Goal: Task Accomplishment & Management: Manage account settings

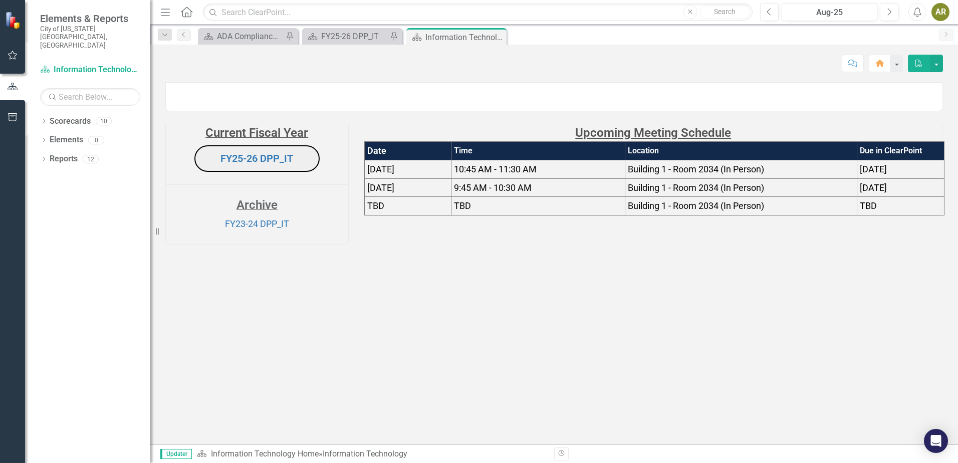
click at [887, 11] on icon "Next" at bounding box center [889, 12] width 6 height 9
click at [351, 33] on div "FY25-26 DPP_IT" at bounding box center [354, 36] width 66 height 13
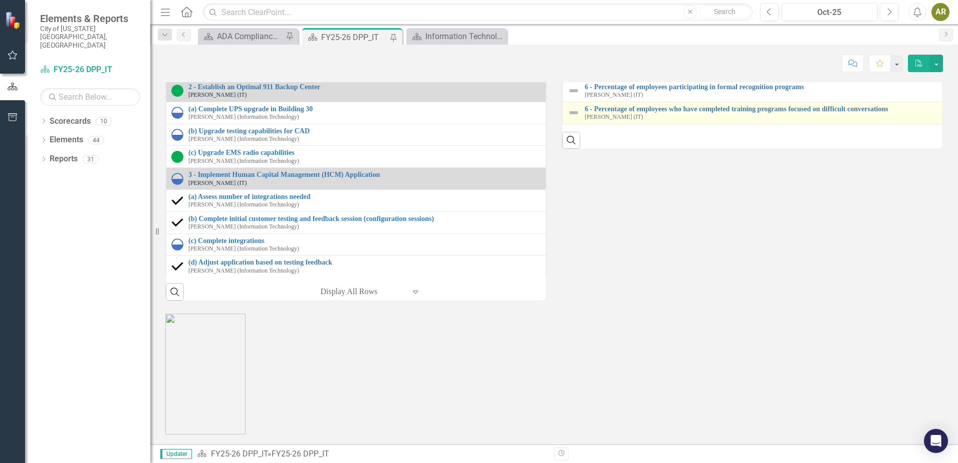
scroll to position [1309, 0]
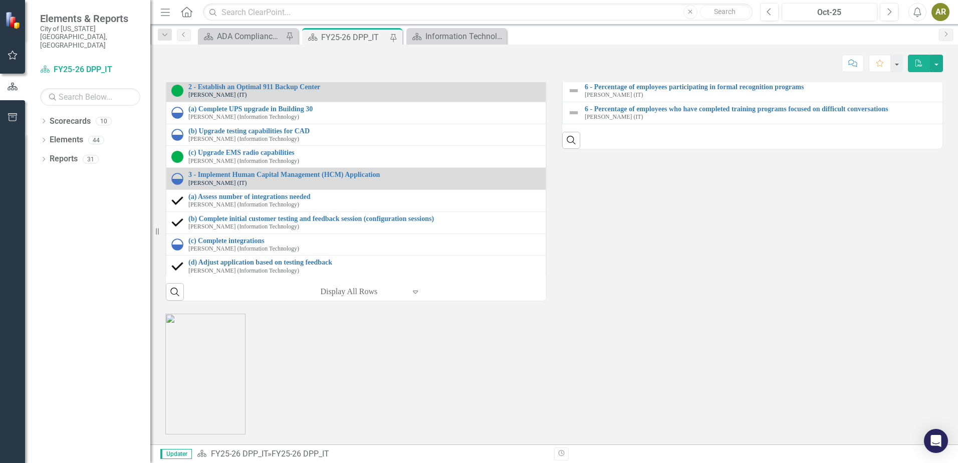
click at [631, 25] on link "3 - Completed 3rd party integrations" at bounding box center [767, 22] width 365 height 8
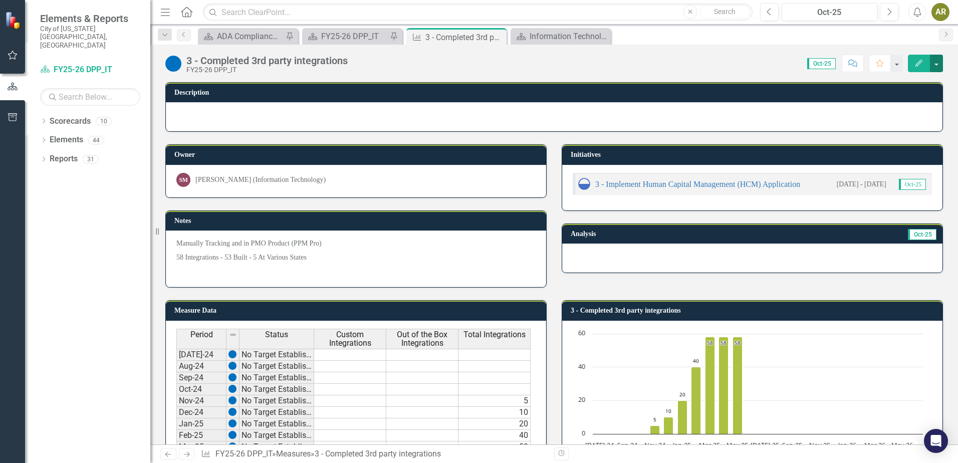
click at [932, 67] on button "button" at bounding box center [936, 64] width 13 height 18
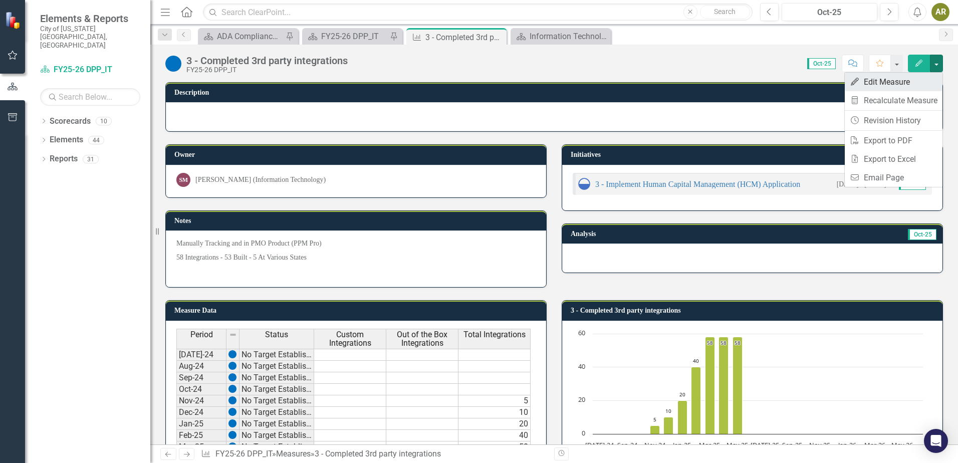
click at [912, 83] on link "Edit Edit Measure" at bounding box center [894, 82] width 98 height 19
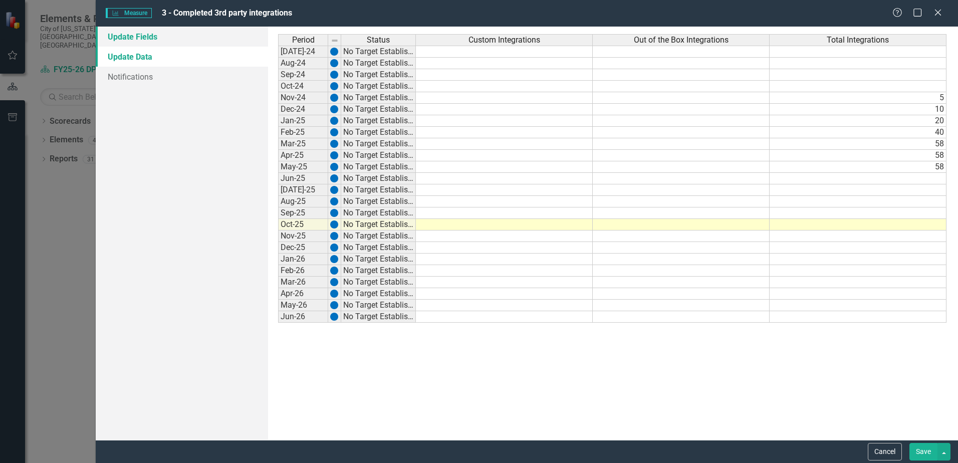
click at [158, 35] on link "Update Fields" at bounding box center [182, 37] width 172 height 20
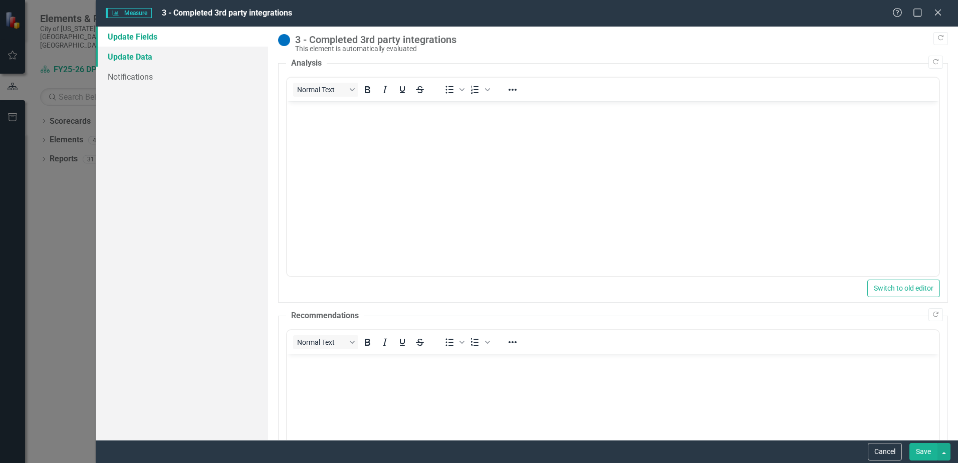
click at [142, 58] on link "Update Data" at bounding box center [182, 57] width 172 height 20
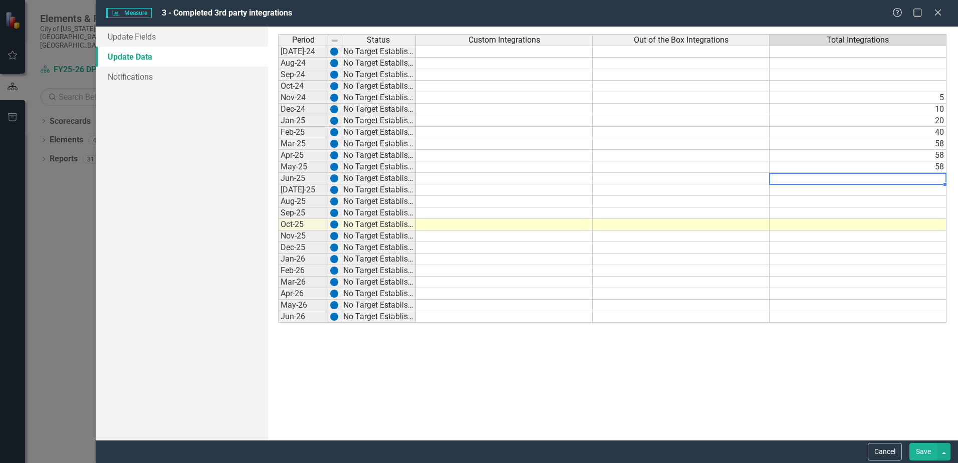
click at [789, 181] on td at bounding box center [858, 179] width 177 height 12
click at [287, 175] on td "Jun-25" at bounding box center [303, 179] width 50 height 12
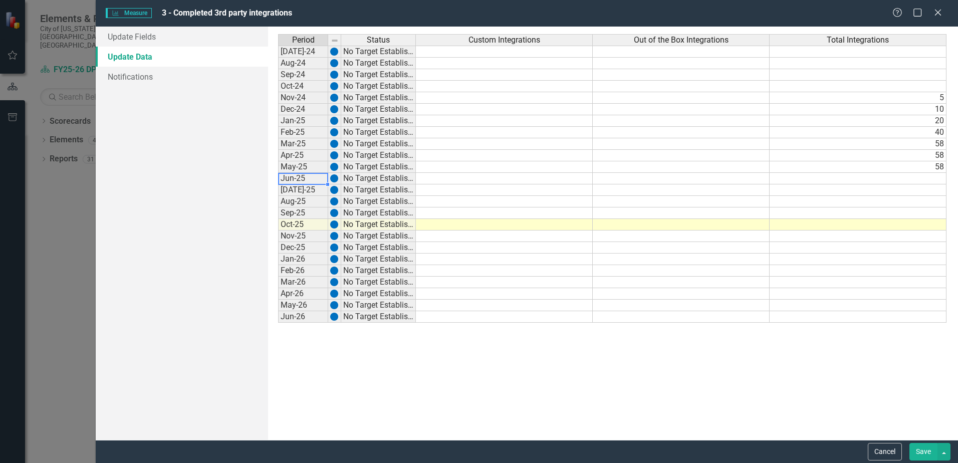
click at [834, 181] on td at bounding box center [858, 179] width 177 height 12
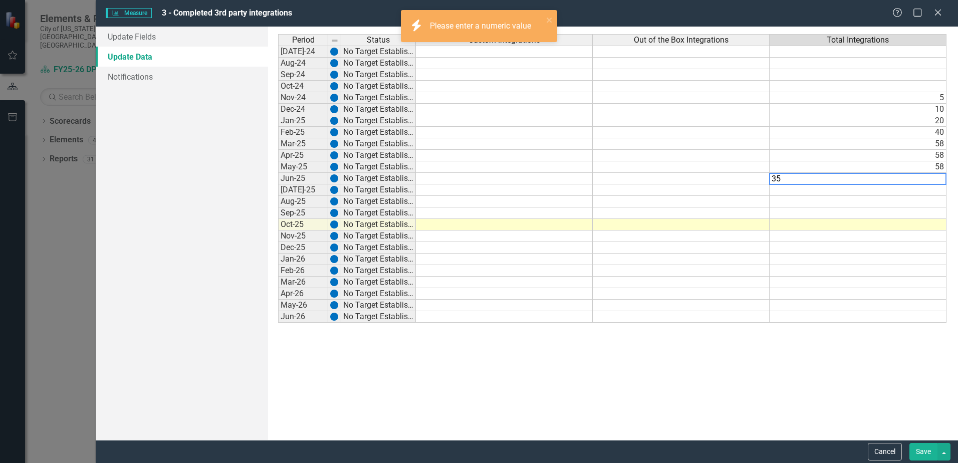
type textarea "3"
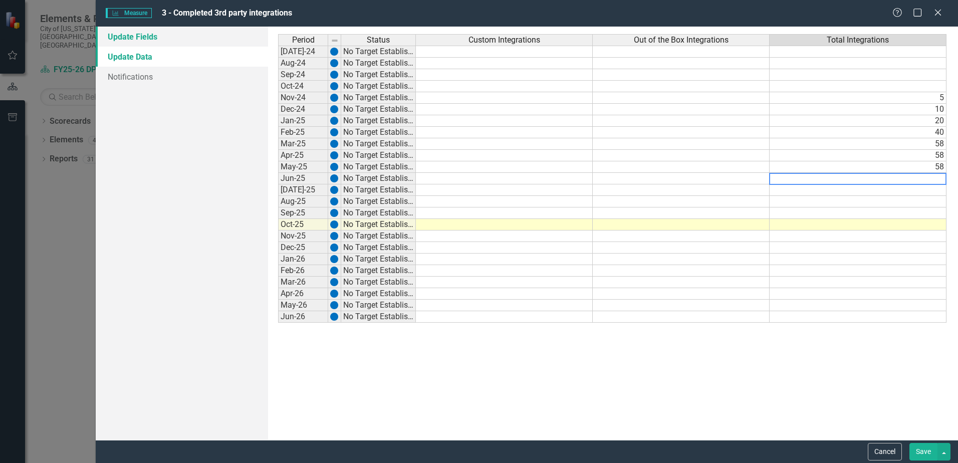
click at [149, 35] on link "Update Fields" at bounding box center [182, 37] width 172 height 20
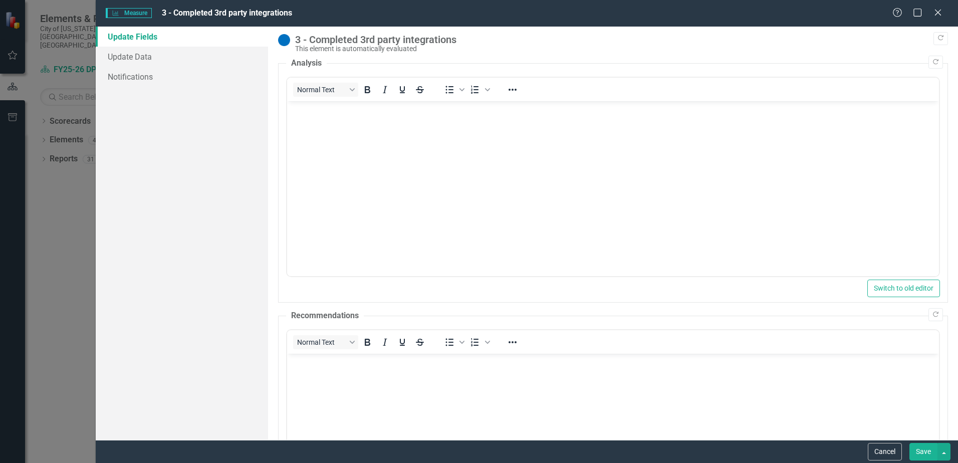
click at [336, 153] on body "Rich Text Area. Press ALT-0 for help." at bounding box center [613, 176] width 652 height 150
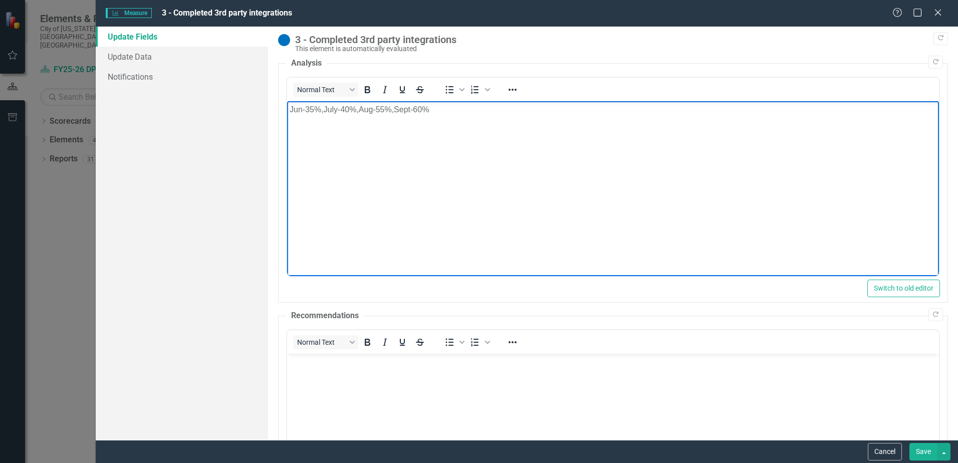
click at [322, 109] on span "Jun-35%,July-40%,Aug-55%,Sept-60%" at bounding box center [359, 109] width 139 height 9
click at [325, 129] on span "July-40%,Aug-55%,Sept-60%" at bounding box center [343, 129] width 106 height 9
click at [324, 149] on span "Aug-55%,Sept-60%" at bounding box center [325, 149] width 71 height 9
drag, startPoint x: 570, startPoint y: 307, endPoint x: 321, endPoint y: 225, distance: 262.5
click at [321, 225] on body "Jun-35% July-40% Aug-55% Sept-60%" at bounding box center [613, 176] width 652 height 150
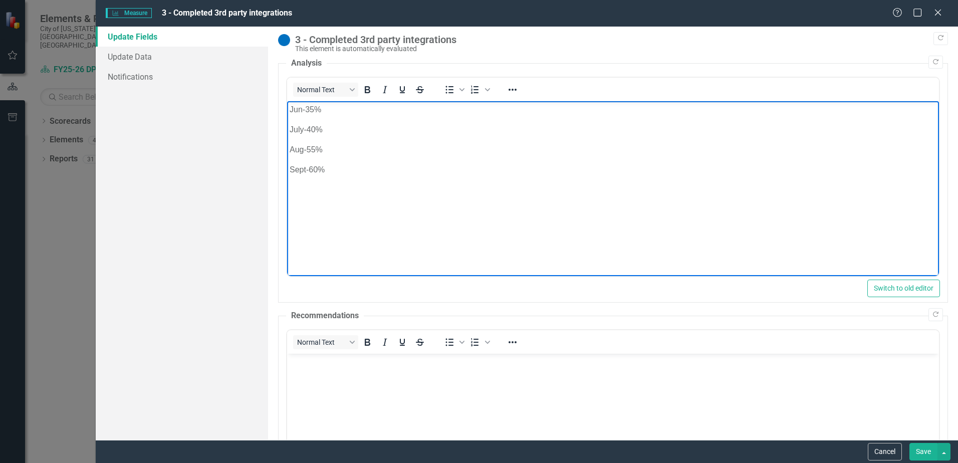
click at [351, 164] on p "Sept-60%" at bounding box center [613, 170] width 647 height 12
click at [388, 206] on span "53 Custom Vs 7 out of box" , total 60" at bounding box center [355, 209] width 130 height 9
click at [927, 450] on button "Save" at bounding box center [923, 452] width 28 height 18
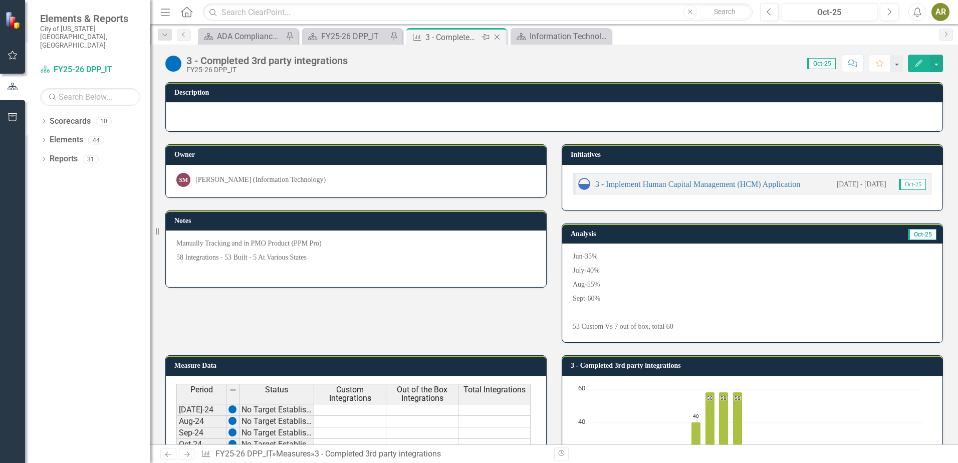
click at [500, 36] on icon "Close" at bounding box center [497, 37] width 10 height 8
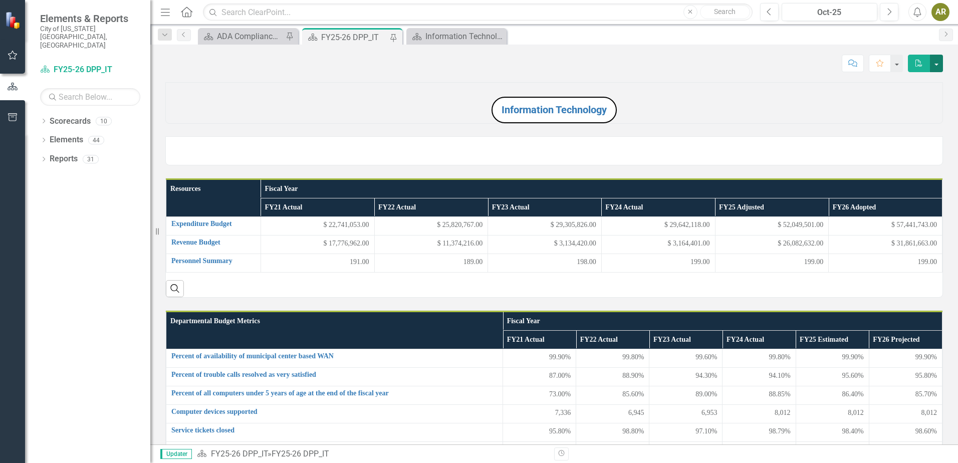
click at [941, 59] on button "button" at bounding box center [936, 64] width 13 height 18
click at [912, 99] on link "PDF Export to PDF" at bounding box center [901, 102] width 81 height 19
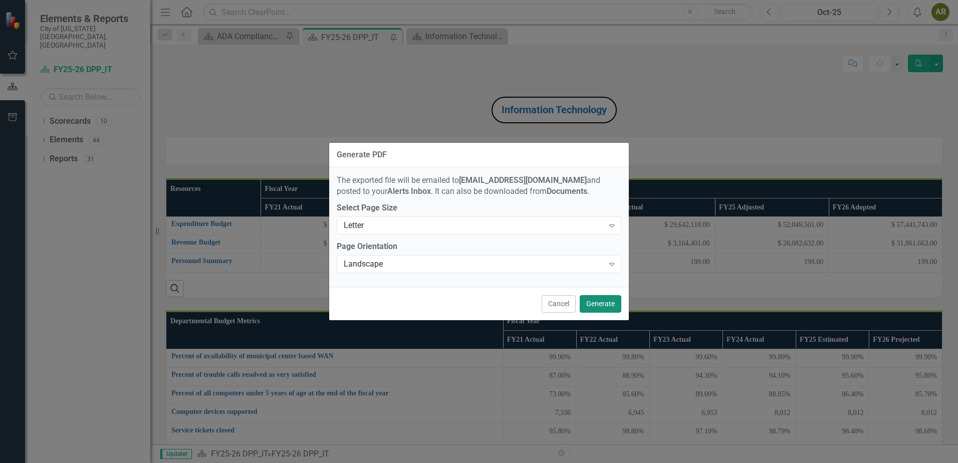
click at [598, 302] on button "Generate" at bounding box center [601, 304] width 42 height 18
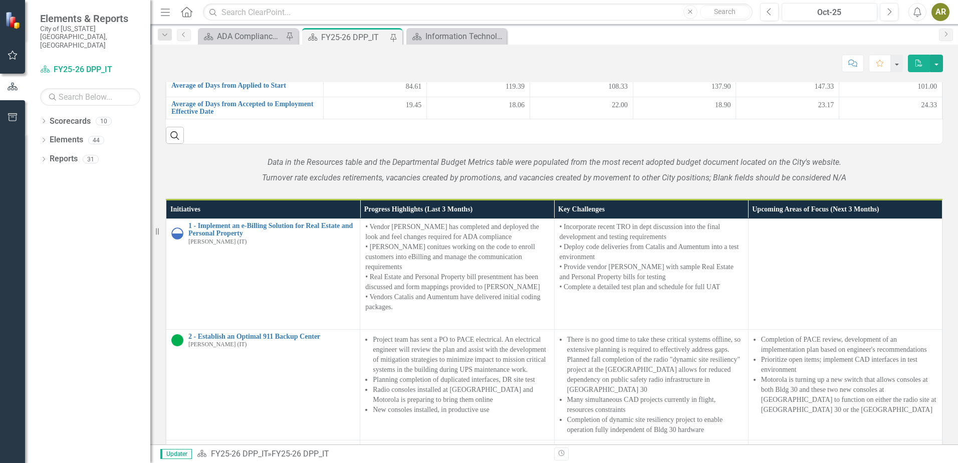
scroll to position [752, 0]
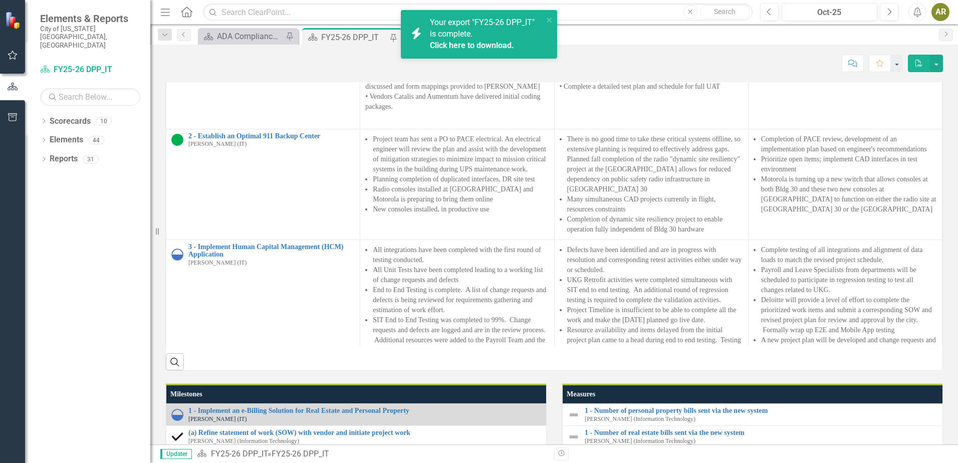
click at [487, 46] on link "Click here to download." at bounding box center [472, 46] width 84 height 10
